Goal: Task Accomplishment & Management: Manage account settings

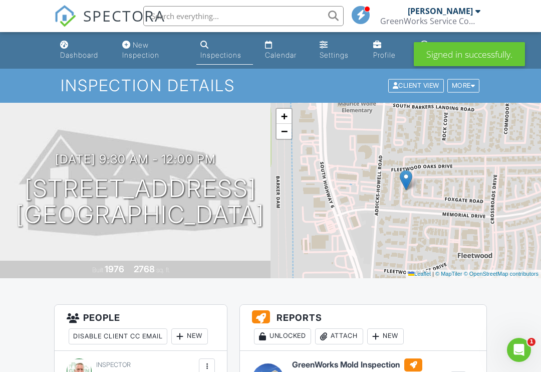
click at [342, 329] on div "Attach" at bounding box center [339, 336] width 48 height 16
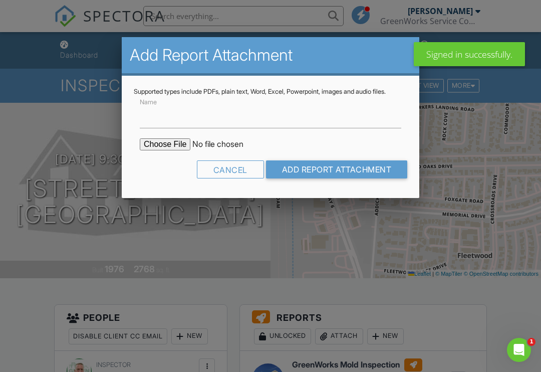
click at [160, 150] on input "file" at bounding box center [225, 144] width 170 height 12
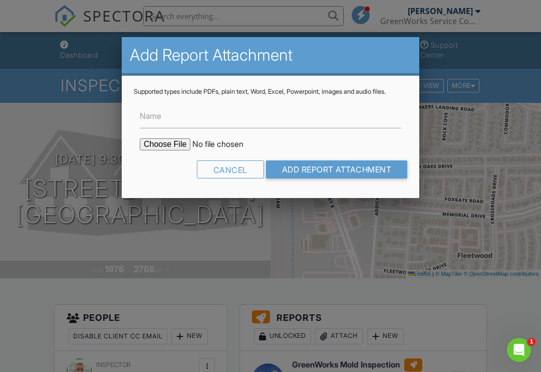
type input "C:\fakepath\COCReport_53030986.pdf"
click at [299, 175] on input "Add Report Attachment" at bounding box center [337, 169] width 142 height 18
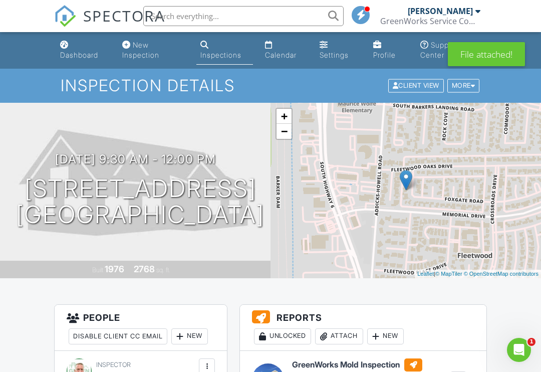
click at [339, 331] on div "Attach" at bounding box center [339, 336] width 48 height 16
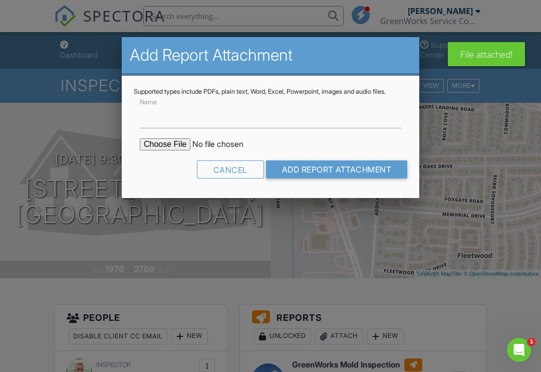
click at [160, 150] on input "file" at bounding box center [225, 144] width 170 height 12
type input "C:\fakepath\MoldReport_53030986_ForPrint.pdf"
click at [298, 178] on input "Add Report Attachment" at bounding box center [337, 169] width 142 height 18
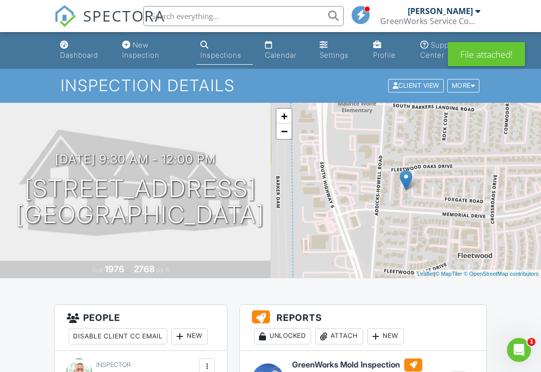
click at [338, 332] on div "Attach" at bounding box center [339, 336] width 48 height 16
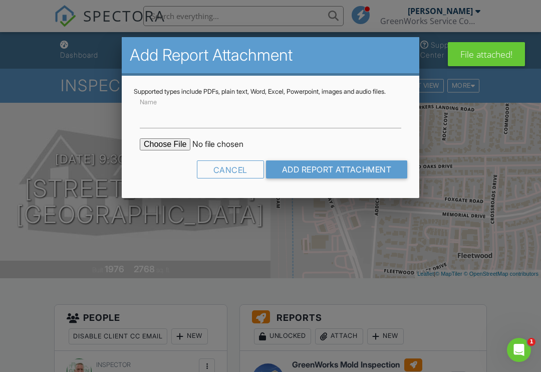
click at [156, 150] on input "file" at bounding box center [225, 144] width 170 height 12
type input "C:\fakepath\MoldSafeMoldTest.pdf"
click at [319, 177] on input "Add Report Attachment" at bounding box center [337, 169] width 142 height 18
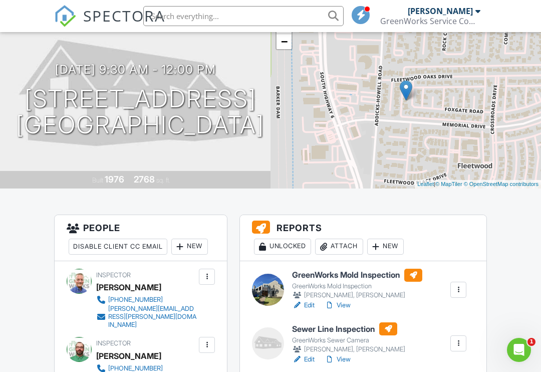
scroll to position [89, 0]
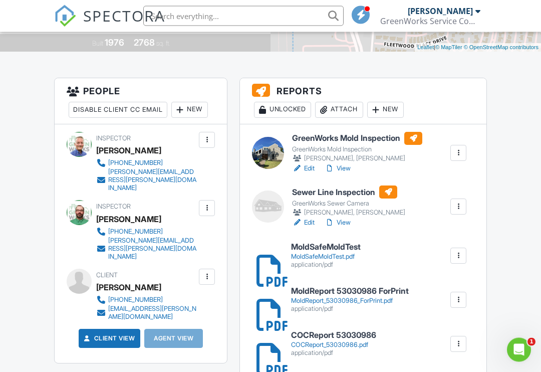
scroll to position [227, 0]
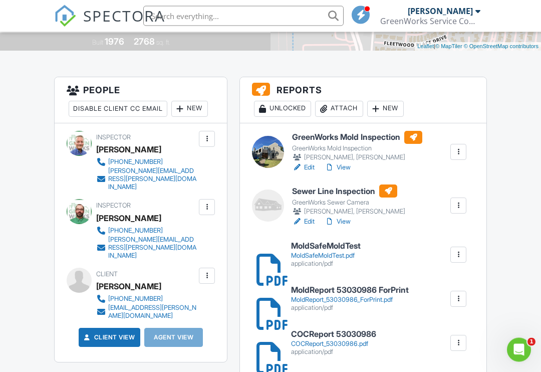
click at [264, 304] on div at bounding box center [262, 299] width 10 height 10
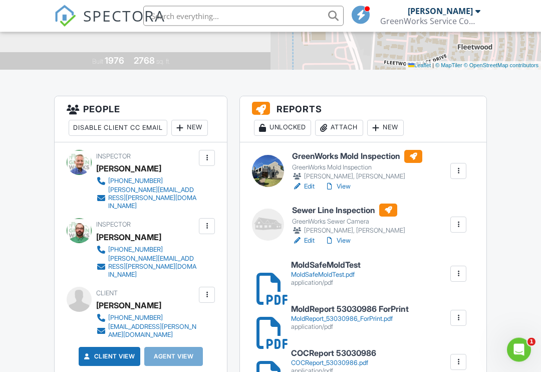
scroll to position [209, 0]
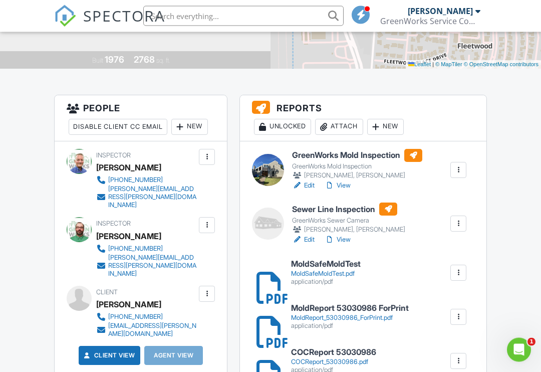
click at [265, 278] on div at bounding box center [262, 273] width 10 height 10
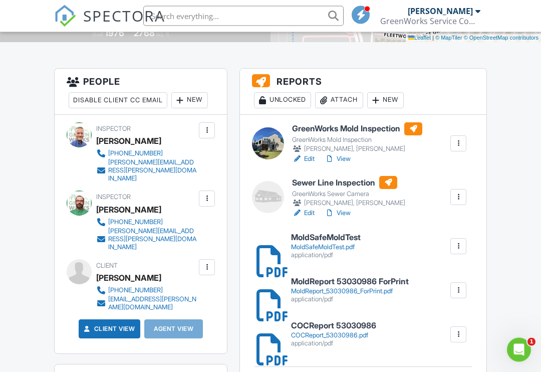
scroll to position [236, 0]
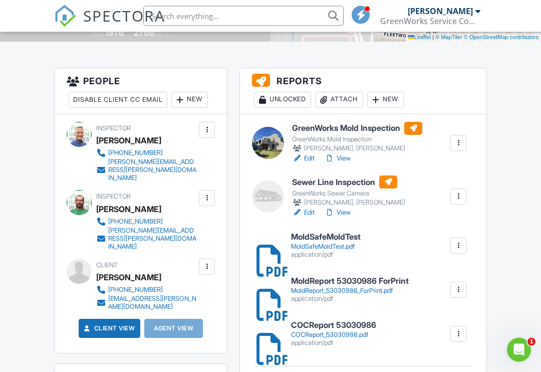
click at [295, 283] on h6 "MoldReport 53030986 ForPrint" at bounding box center [350, 281] width 118 height 9
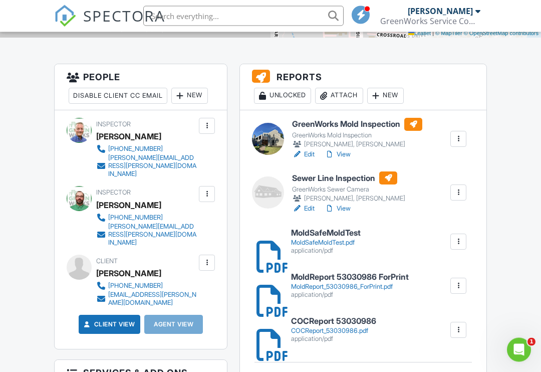
scroll to position [241, 0]
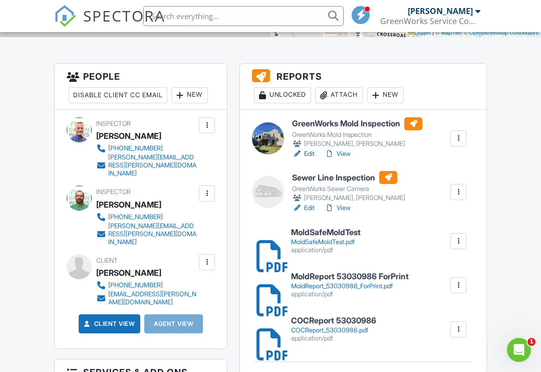
click at [452, 234] on div at bounding box center [459, 241] width 16 height 16
click at [429, 206] on div "Sewer Line Inspection GreenWorks Sewer Camera John Leslie, Richard Young Edit V…" at bounding box center [379, 192] width 186 height 42
click at [456, 277] on div at bounding box center [459, 285] width 16 height 16
click at [434, 305] on li "Delete" at bounding box center [452, 312] width 45 height 25
click at [455, 318] on div "COCReport 53030986 COCReport_53030986.pdf application/pdf Delete" at bounding box center [378, 329] width 187 height 26
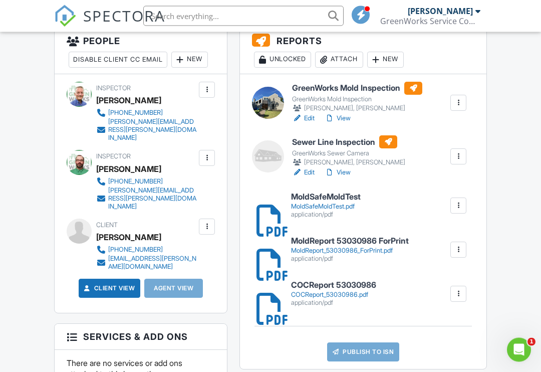
scroll to position [278, 0]
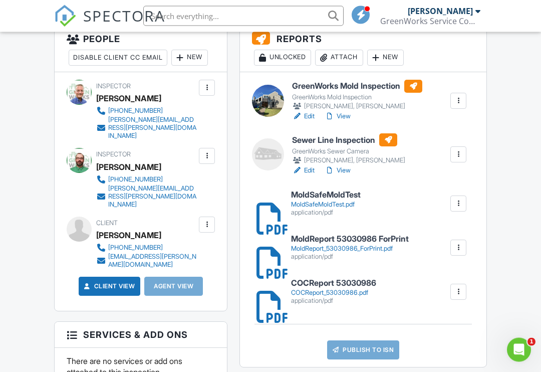
click at [454, 293] on div at bounding box center [459, 292] width 10 height 10
click at [444, 317] on link "Delete" at bounding box center [452, 319] width 37 height 11
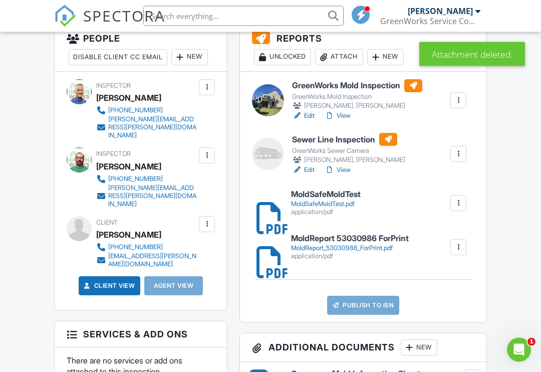
scroll to position [279, 0]
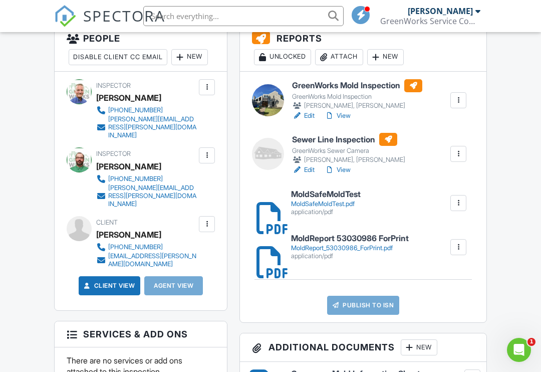
click at [454, 240] on div at bounding box center [459, 247] width 16 height 16
click at [436, 267] on li "Delete" at bounding box center [452, 274] width 45 height 25
click at [456, 241] on div at bounding box center [459, 247] width 16 height 16
click at [444, 272] on link "Delete" at bounding box center [452, 274] width 37 height 11
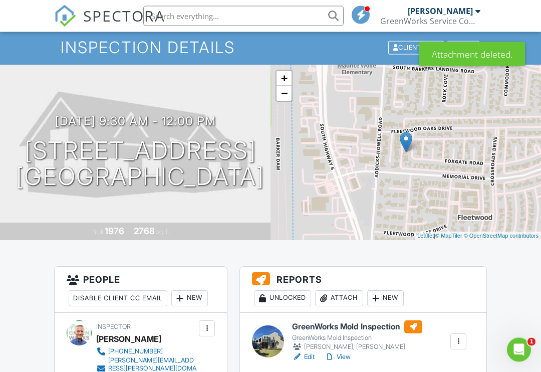
scroll to position [38, 0]
click at [339, 300] on div "Attach" at bounding box center [339, 298] width 48 height 16
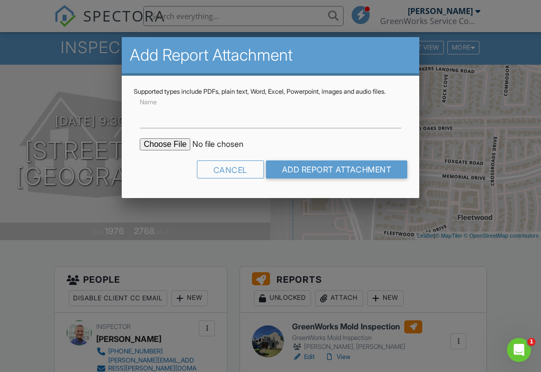
click at [162, 150] on input "file" at bounding box center [225, 144] width 170 height 12
type input "C:\fakepath\COCReport_53030984.pdf"
click at [321, 178] on input "Add Report Attachment" at bounding box center [337, 169] width 142 height 18
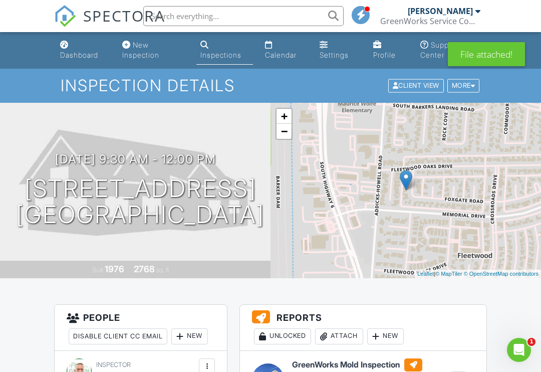
click at [337, 334] on div "Attach" at bounding box center [339, 336] width 48 height 16
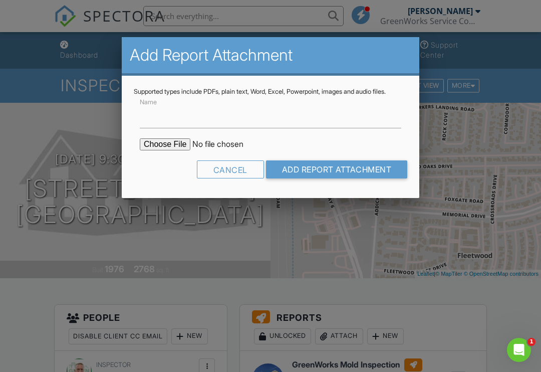
click at [158, 150] on input "file" at bounding box center [225, 144] width 170 height 12
type input "C:\fakepath\MoldReport_53030984_ForPrint.pdf"
click at [328, 178] on input "Add Report Attachment" at bounding box center [337, 169] width 142 height 18
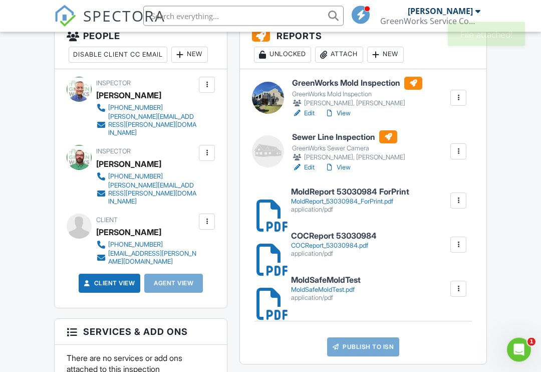
scroll to position [282, 0]
click at [264, 205] on div at bounding box center [262, 200] width 10 height 10
